Goal: Transaction & Acquisition: Purchase product/service

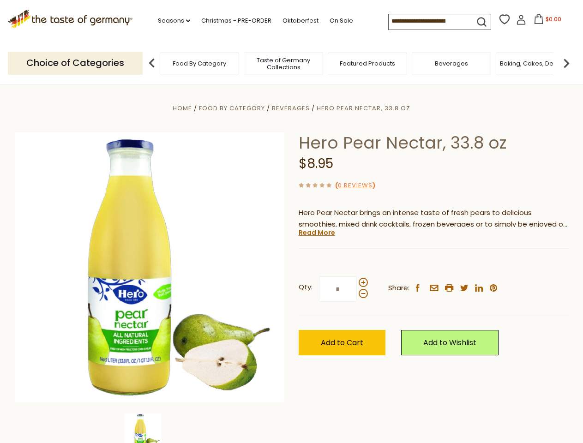
click at [291, 222] on div "Home Food By Category [GEOGRAPHIC_DATA] Hero Pear Nectar, 33.8 oz Hero Pear Nec…" at bounding box center [292, 279] width 568 height 355
click at [170, 21] on link "Seasons dropdown_arrow" at bounding box center [174, 21] width 32 height 10
click at [428, 21] on input at bounding box center [428, 20] width 78 height 13
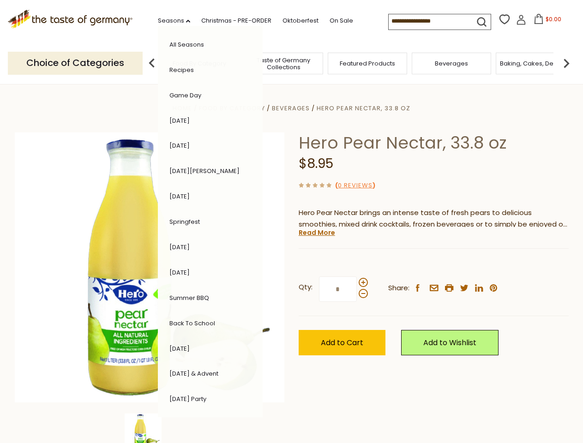
click at [546, 22] on span "$0.00" at bounding box center [554, 19] width 16 height 8
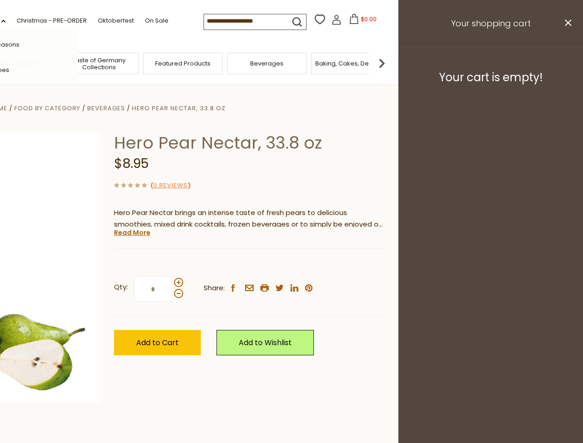
click at [78, 63] on div "All Seasons Recipes Game Day [DATE] [DATE] [DATE][PERSON_NAME] [DATE] Springfes…" at bounding box center [25, 221] width 105 height 391
click at [566, 63] on footer "Your cart is empty!" at bounding box center [490, 78] width 185 height 60
click at [291, 264] on div "Qty: * Share: facebook email printer twitter linkedin pinterest" at bounding box center [249, 290] width 270 height 54
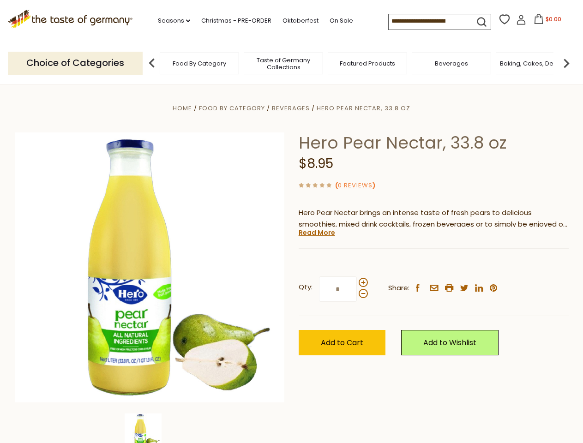
click at [150, 428] on div "Home Food By Category [GEOGRAPHIC_DATA] Hero Pear Nectar, 33.8 oz Hero Pear Nec…" at bounding box center [292, 279] width 568 height 355
click at [150, 428] on img at bounding box center [143, 432] width 37 height 37
click at [316, 233] on link "Read More" at bounding box center [317, 232] width 36 height 9
